Goal: Information Seeking & Learning: Learn about a topic

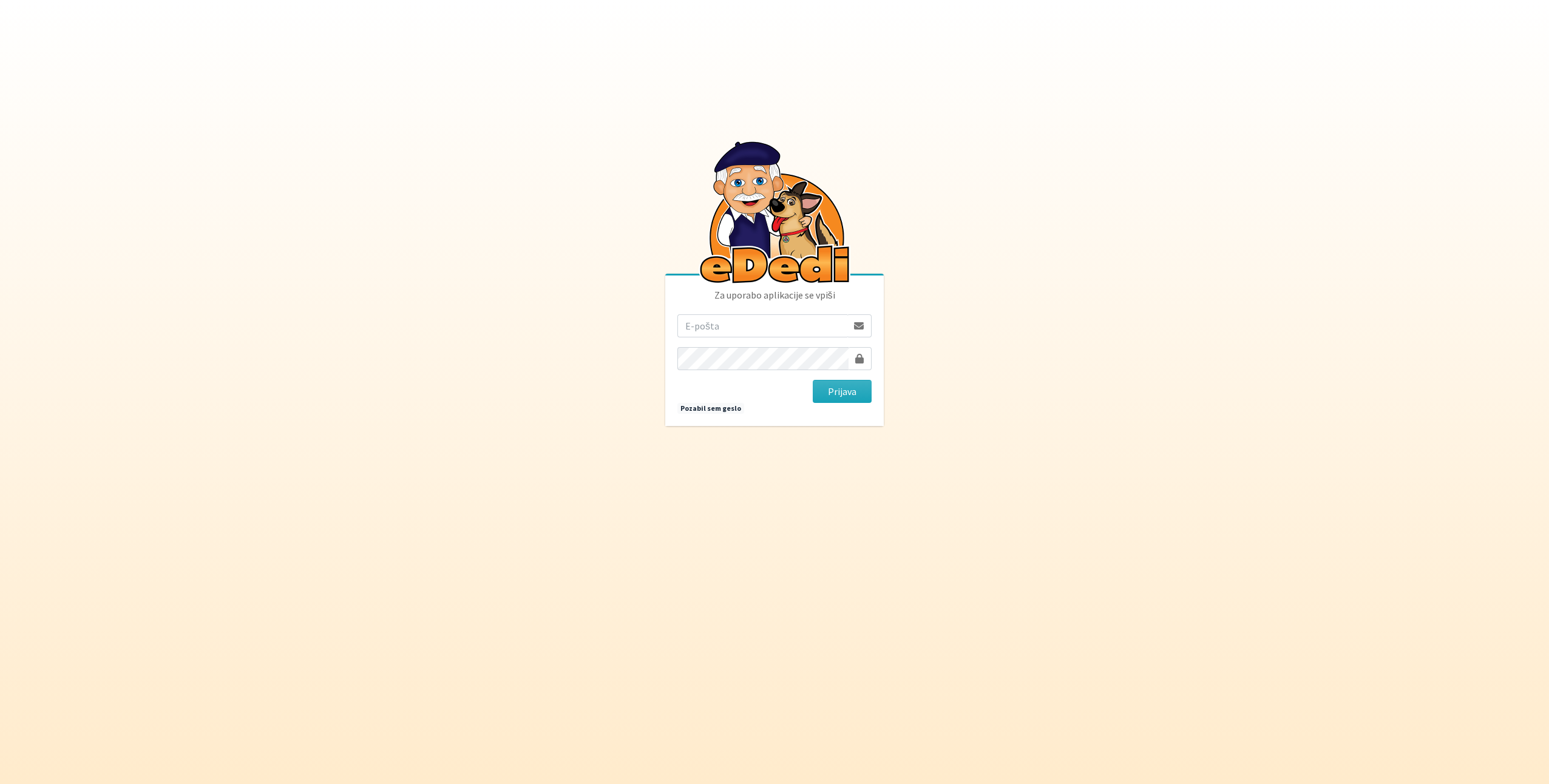
click at [704, 323] on input "email" at bounding box center [763, 326] width 170 height 23
drag, startPoint x: 817, startPoint y: 327, endPoint x: 631, endPoint y: 324, distance: 186.0
click at [631, 324] on body "Za uporabo aplikacije se vpiši mojca_vrbancic@hotmail.com Prijava Pozabil sem g…" at bounding box center [774, 392] width 1549 height 784
type input "[EMAIL_ADDRESS][PERSON_NAME][PERSON_NAME][DOMAIN_NAME]"
click at [843, 399] on button "Prijava" at bounding box center [842, 391] width 59 height 23
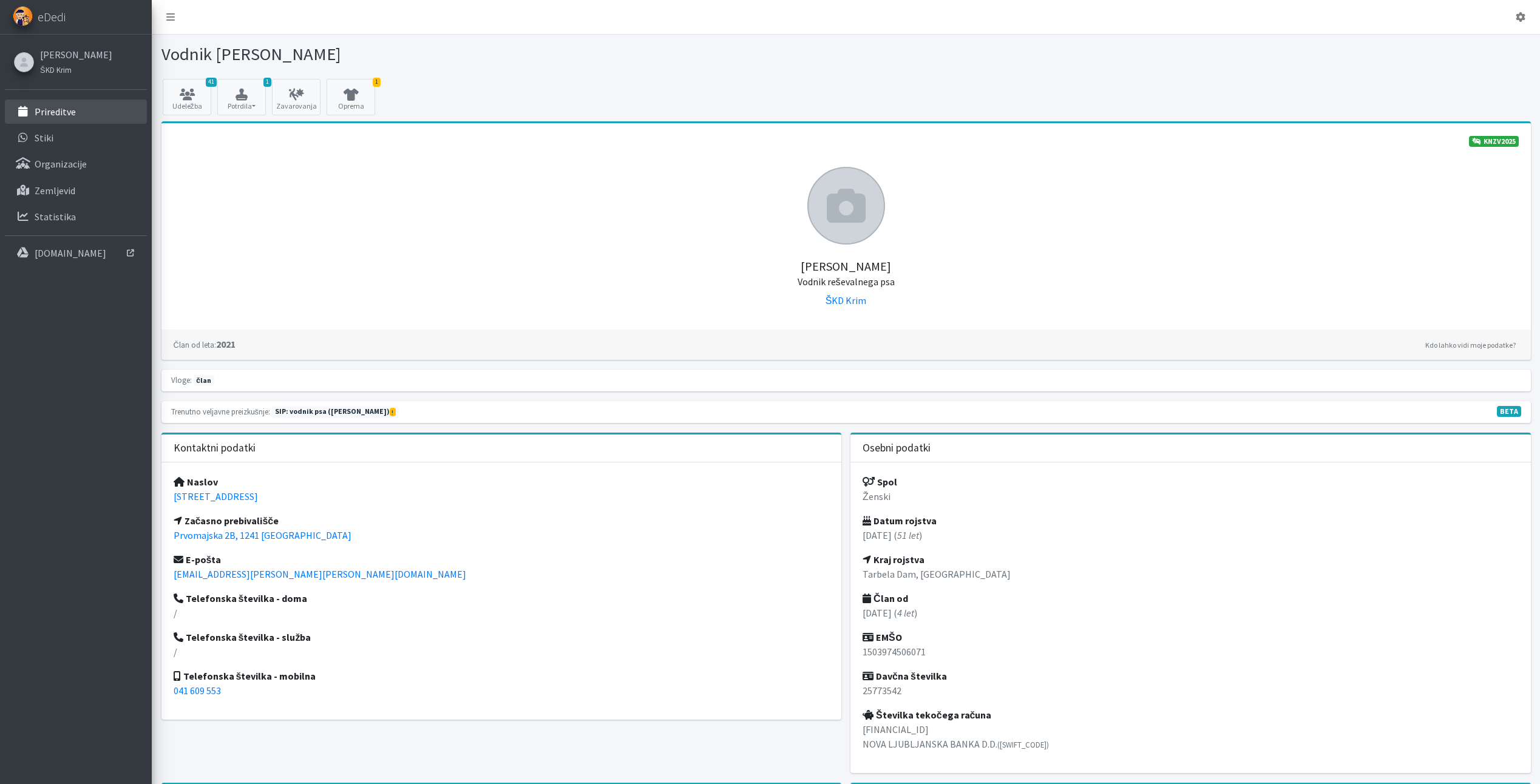
click at [63, 117] on p "Prireditve" at bounding box center [55, 111] width 41 height 12
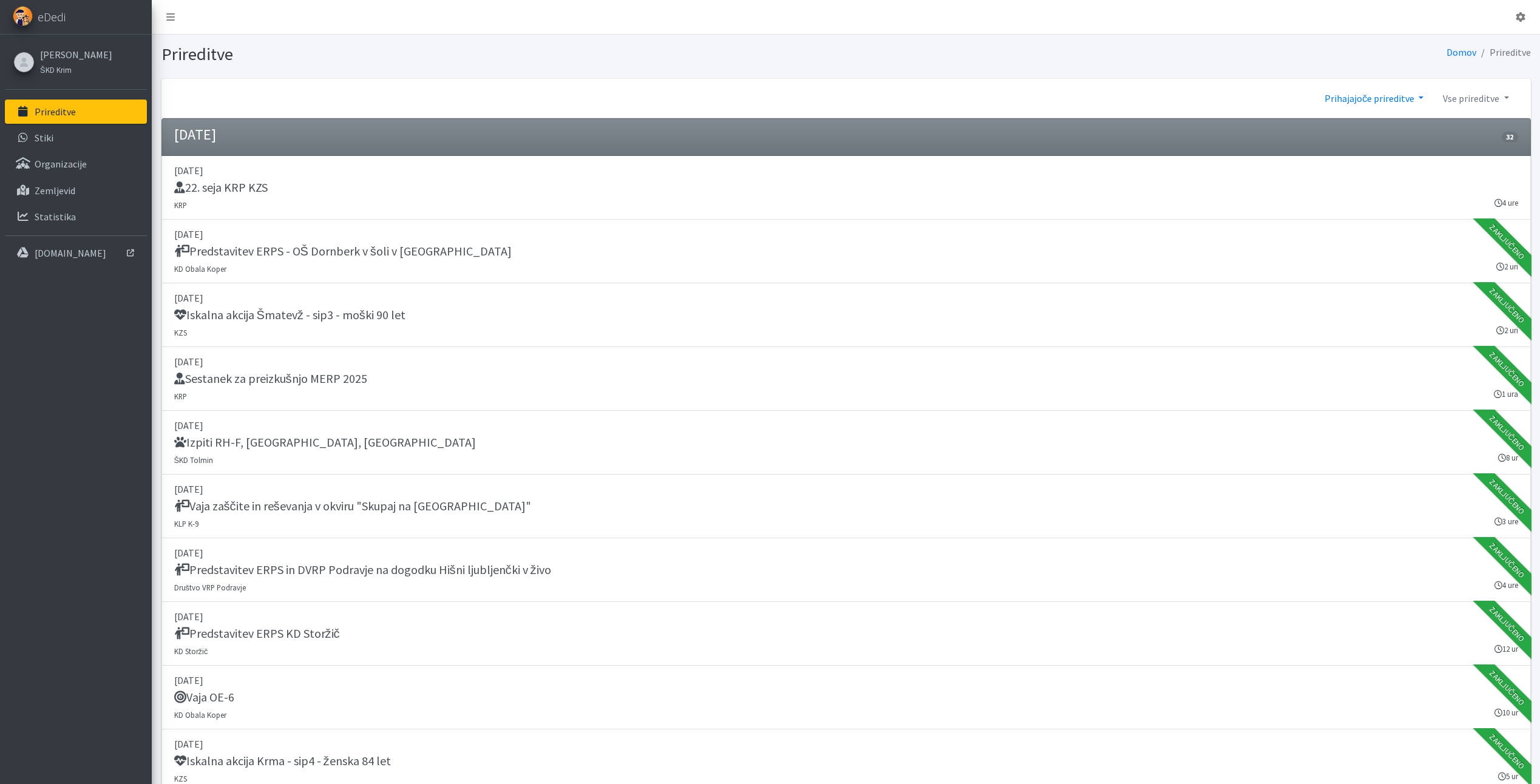
click at [1397, 107] on link "Prihajajoče prireditve" at bounding box center [1374, 98] width 119 height 24
click at [1376, 141] on link "2025" at bounding box center [1363, 146] width 96 height 20
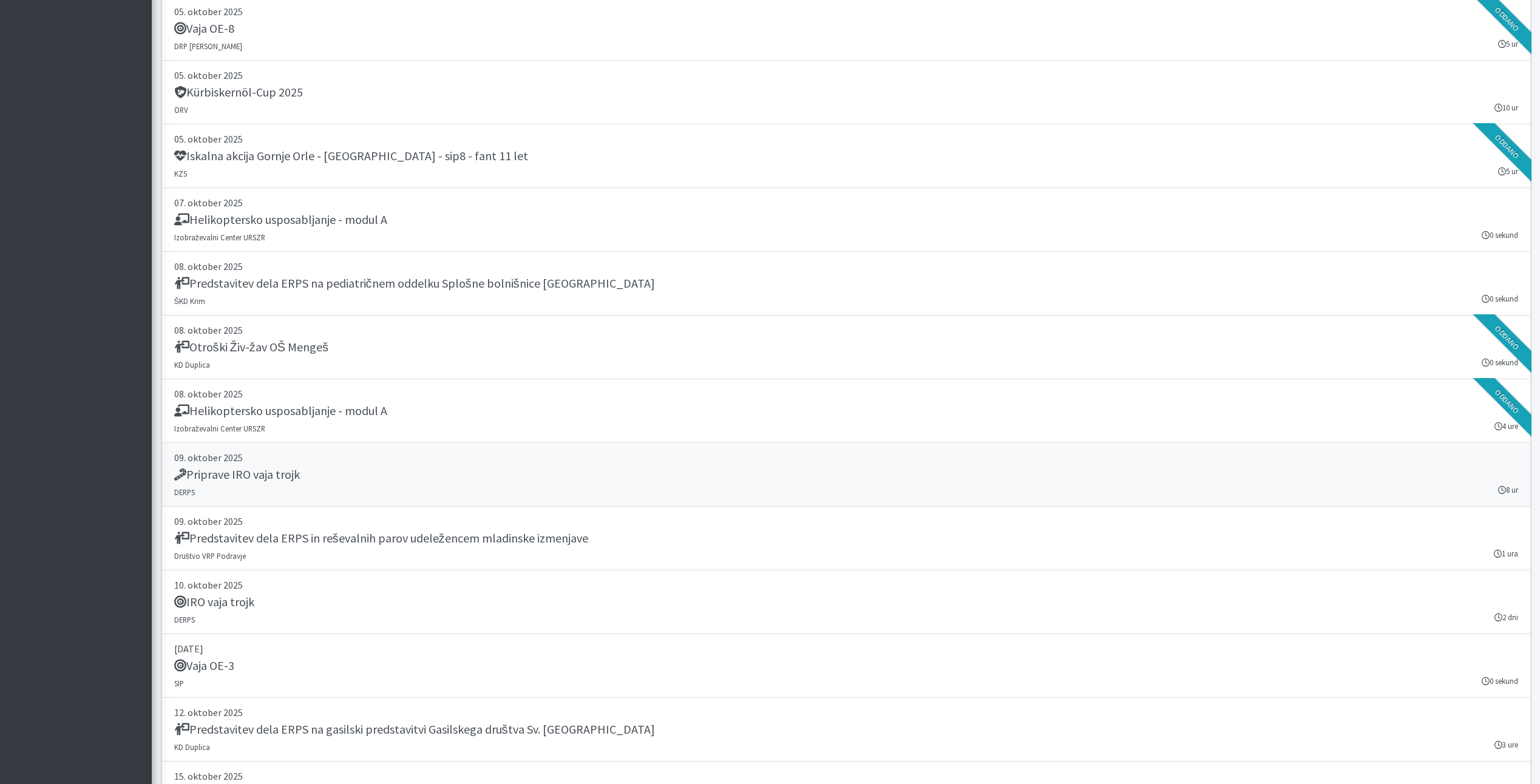
scroll to position [16809, 0]
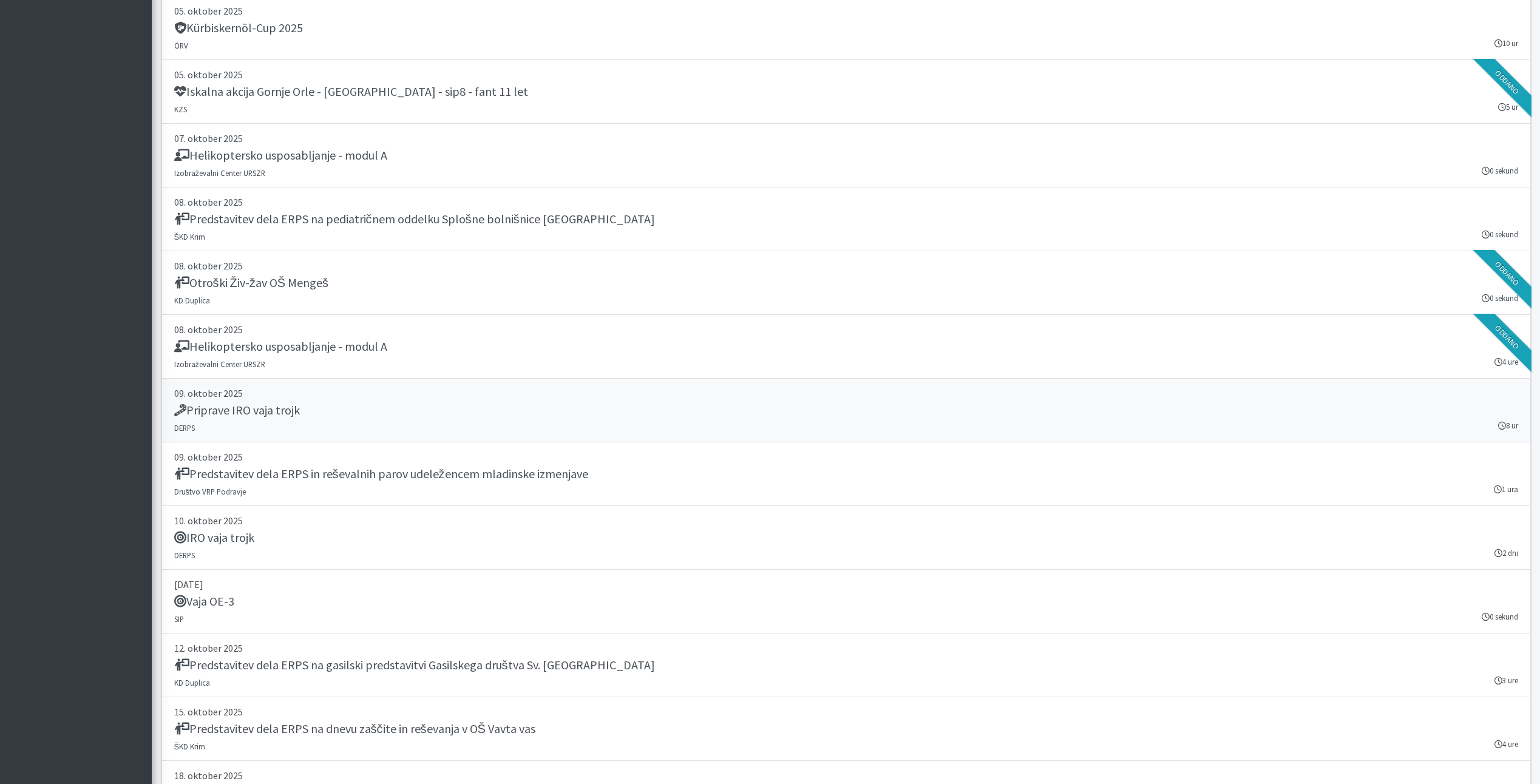
click at [316, 409] on div "Priprave IRO vaja trojk" at bounding box center [846, 411] width 1344 height 17
click at [254, 532] on h5 "IRO vaja trojk" at bounding box center [214, 537] width 80 height 15
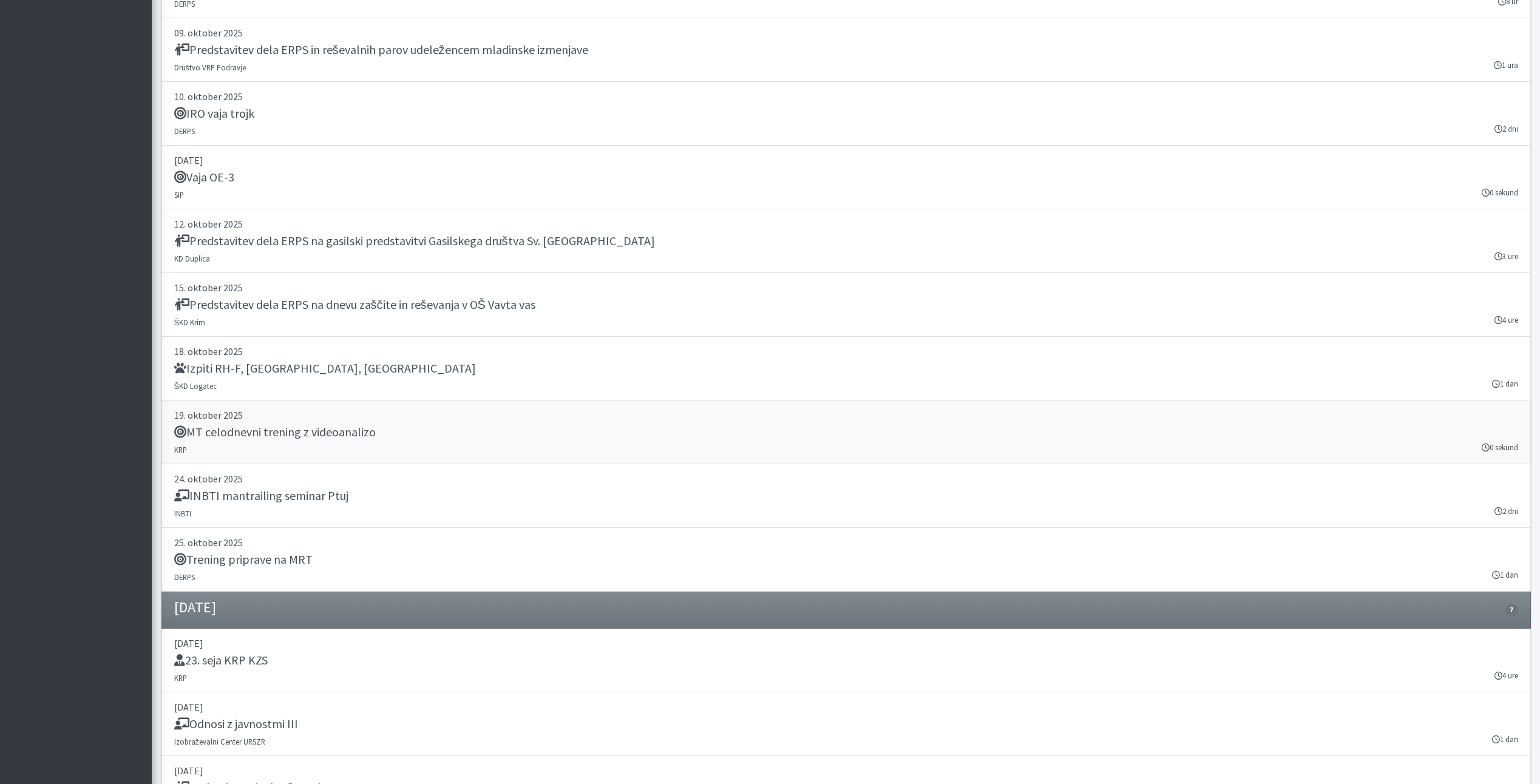
scroll to position [17234, 0]
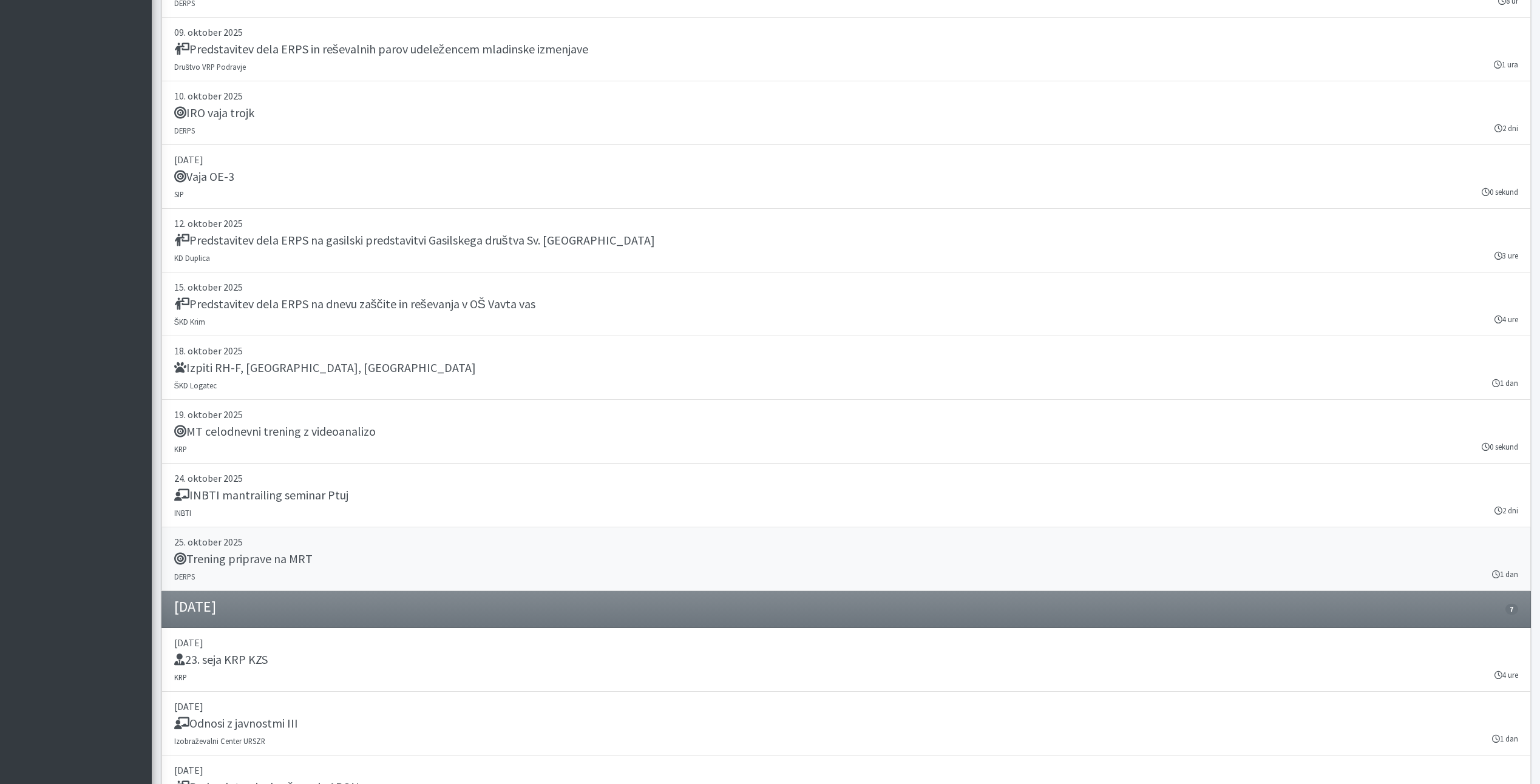
click at [220, 556] on h5 "Trening priprave na MRT" at bounding box center [244, 559] width 138 height 15
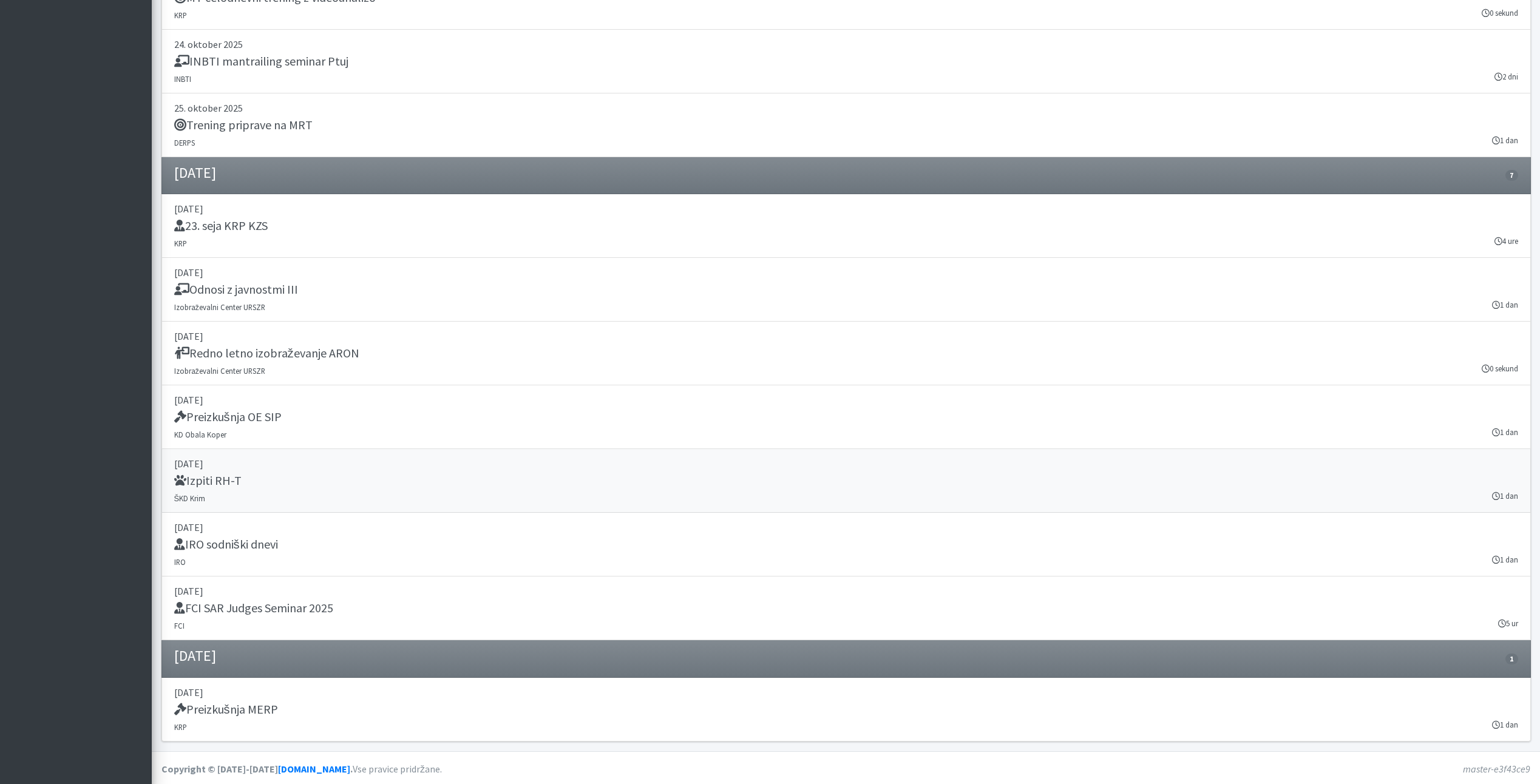
scroll to position [17670, 0]
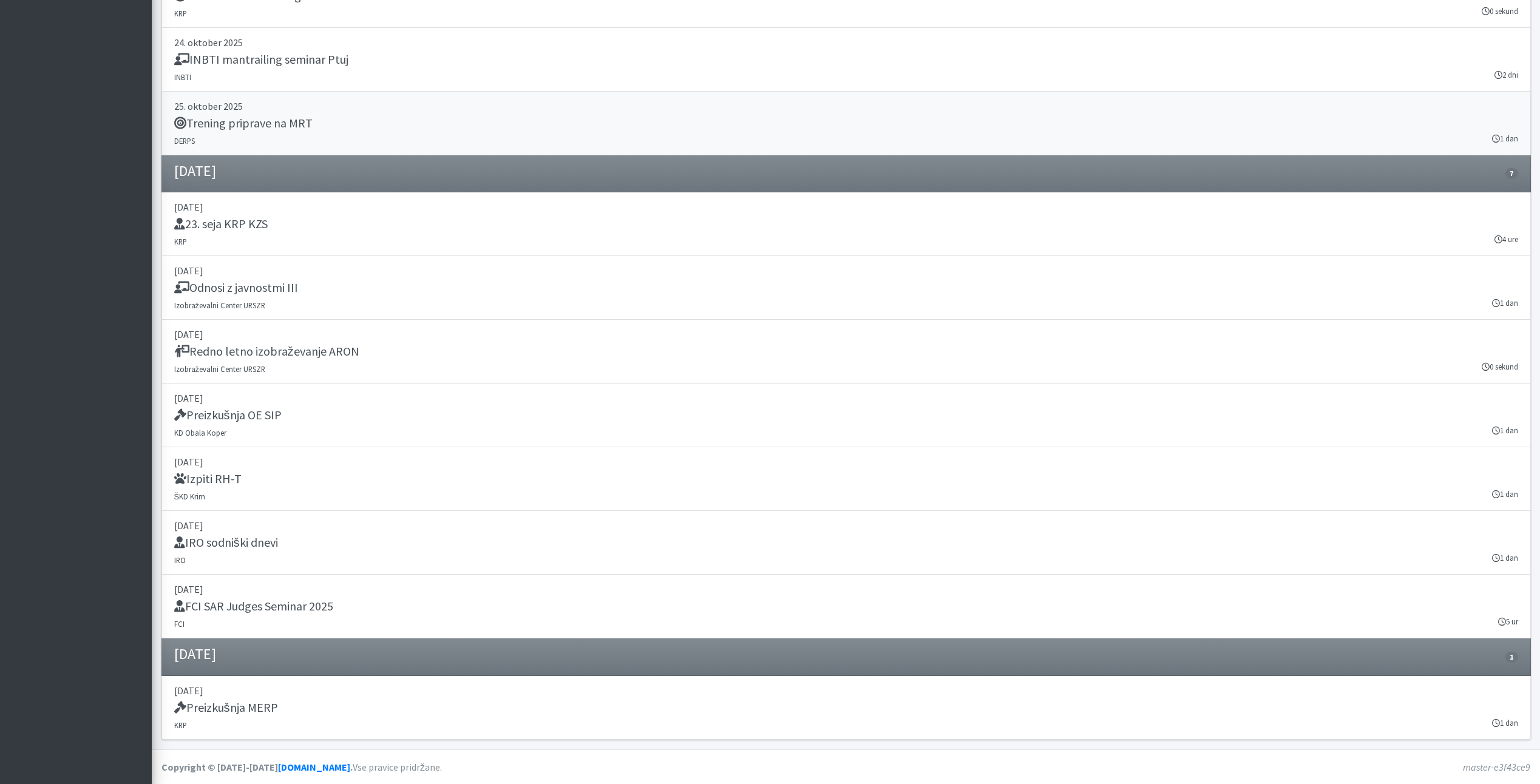
click at [271, 140] on link "25. oktober 2025 Trening priprave na MRT DERPS 1 dan" at bounding box center [846, 123] width 1369 height 63
